Goal: Information Seeking & Learning: Learn about a topic

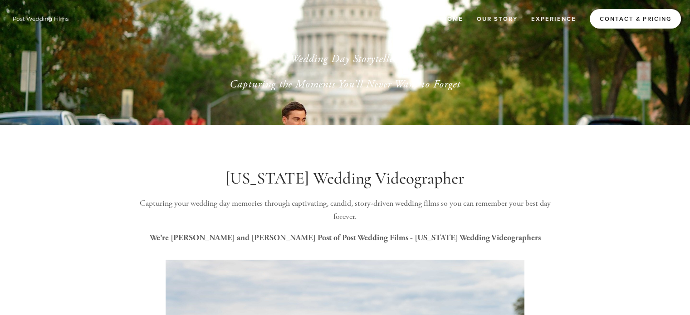
click at [621, 21] on link "Contact & Pricing" at bounding box center [635, 19] width 91 height 20
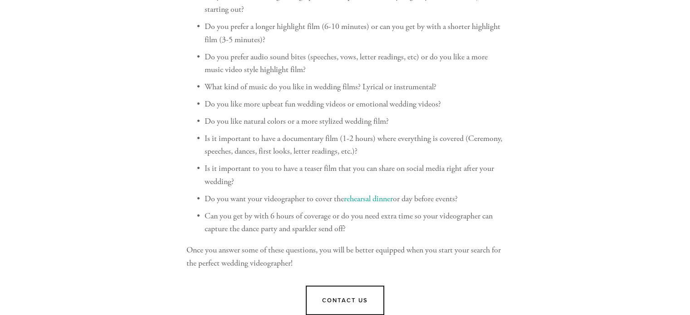
scroll to position [4069, 0]
click at [206, 48] on p "Do you prefer a longer highlight film (6-10 minutes) or can you get by with a s…" at bounding box center [354, 34] width 299 height 26
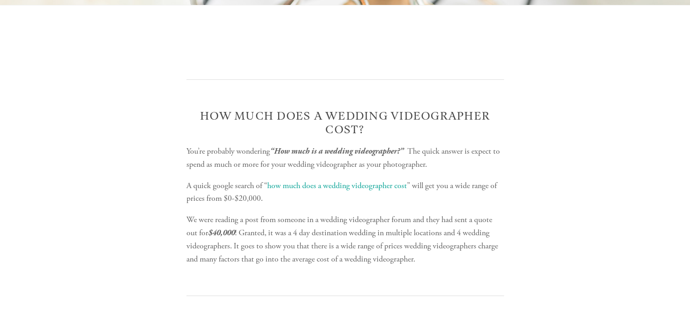
scroll to position [0, 0]
